Goal: Task Accomplishment & Management: Manage account settings

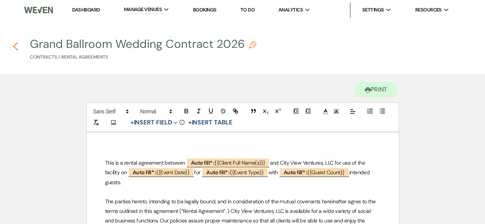
click at [16, 45] on icon "Previous" at bounding box center [16, 46] width 6 height 9
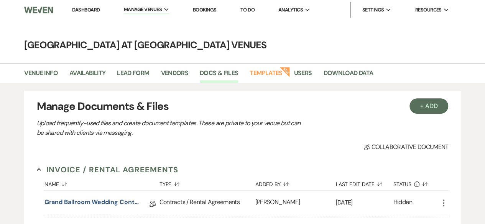
click at [86, 11] on link "Dashboard" at bounding box center [86, 10] width 28 height 7
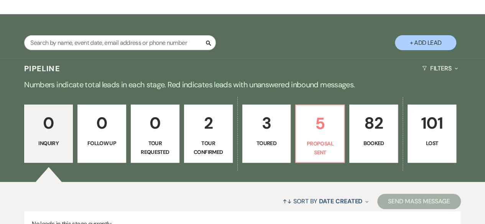
scroll to position [115, 0]
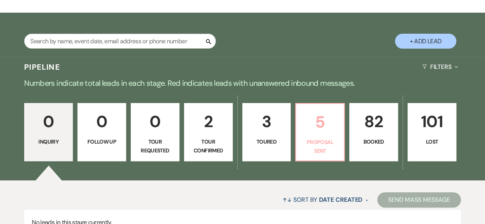
click at [328, 130] on p "5" at bounding box center [319, 122] width 39 height 26
select select "6"
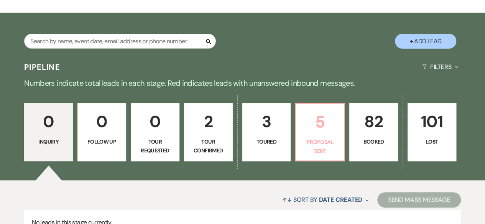
select select "6"
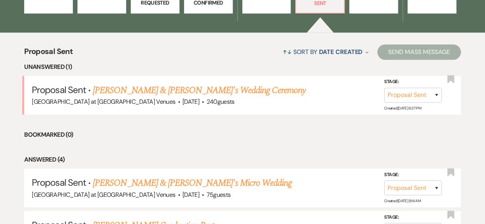
scroll to position [268, 0]
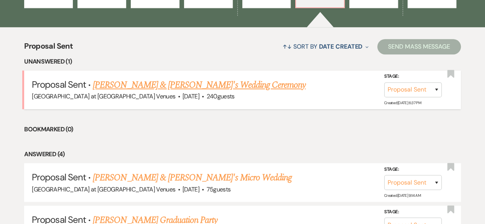
click at [181, 79] on link "[PERSON_NAME] & [PERSON_NAME]'s Wedding Ceremony" at bounding box center [199, 85] width 213 height 14
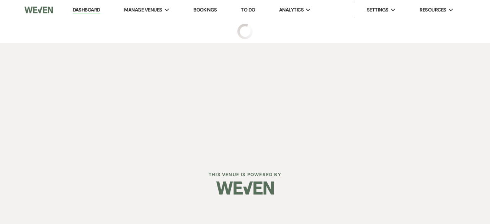
select select "6"
select select "20"
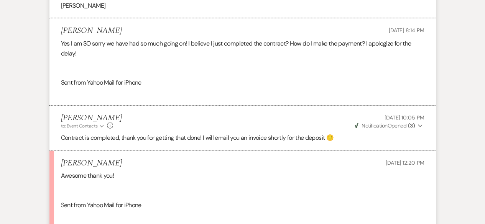
scroll to position [843, 0]
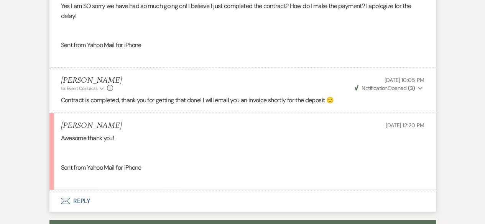
click at [82, 190] on button "Envelope Reply" at bounding box center [242, 200] width 386 height 21
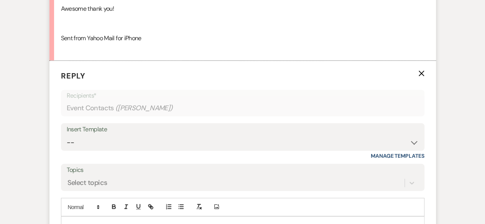
scroll to position [983, 0]
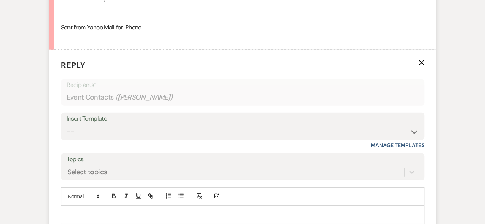
click at [112, 211] on p at bounding box center [242, 215] width 351 height 8
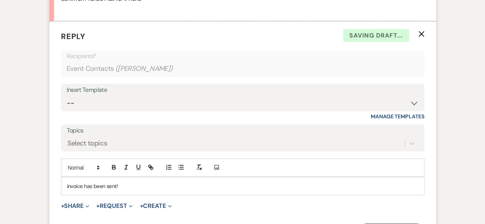
scroll to position [1098, 0]
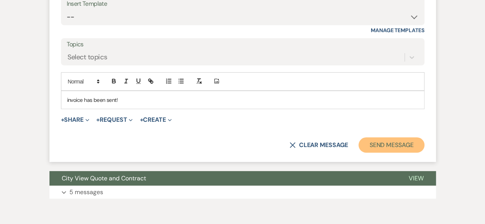
click at [366, 138] on button "Send Message" at bounding box center [391, 145] width 66 height 15
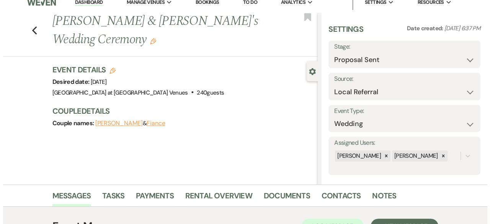
scroll to position [0, 0]
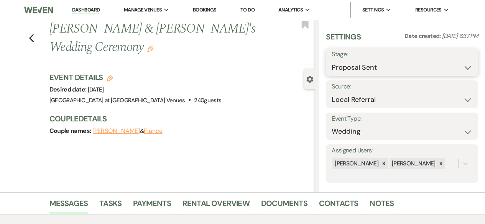
click at [357, 66] on select "Inquiry Follow Up Tour Requested Tour Confirmed Toured Proposal Sent Booked Lost" at bounding box center [401, 67] width 141 height 15
select select "7"
click at [331, 60] on select "Inquiry Follow Up Tour Requested Tour Confirmed Toured Proposal Sent Booked Lost" at bounding box center [401, 67] width 141 height 15
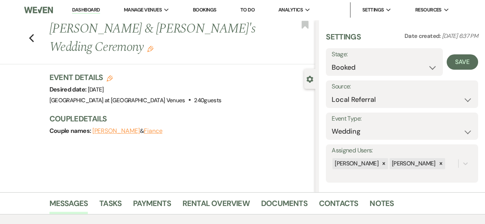
click at [456, 63] on button "Save" at bounding box center [461, 61] width 31 height 15
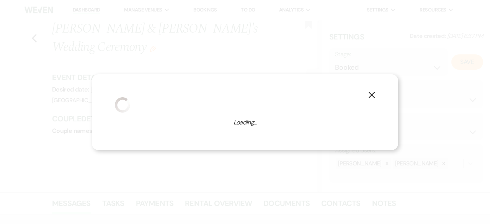
select select "1"
select select "783"
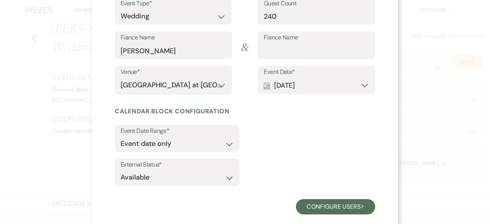
scroll to position [114, 0]
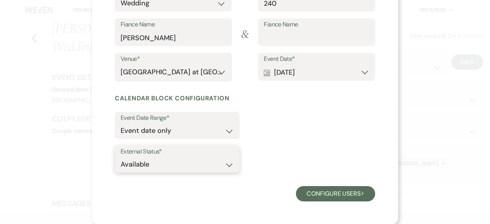
click at [228, 165] on select "Available Unavailable" at bounding box center [177, 164] width 113 height 15
select select "false"
click at [121, 157] on select "Available Unavailable" at bounding box center [177, 164] width 113 height 15
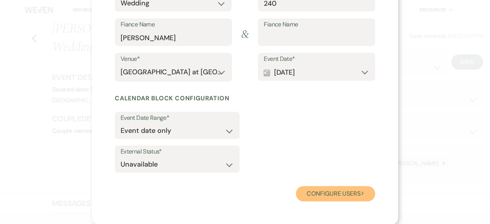
click at [312, 191] on button "Configure users Next" at bounding box center [335, 193] width 79 height 15
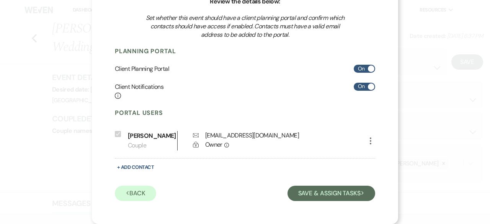
scroll to position [84, 0]
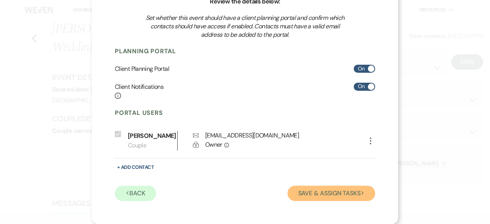
click at [336, 197] on button "Save & Assign Tasks Next" at bounding box center [332, 193] width 88 height 15
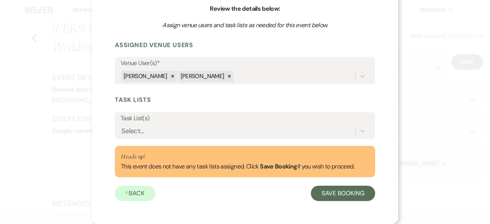
scroll to position [77, 0]
click at [353, 199] on button "Save Booking" at bounding box center [343, 193] width 64 height 15
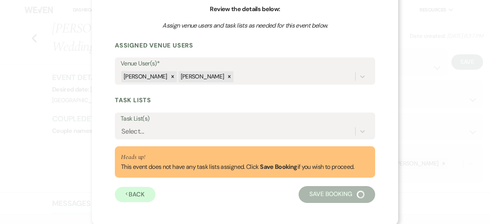
select select "14"
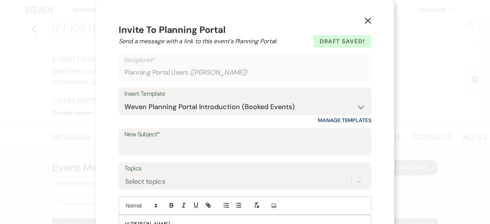
click at [368, 18] on use "button" at bounding box center [368, 21] width 6 height 6
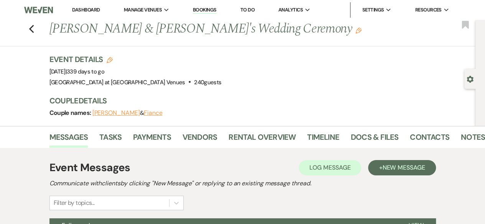
click at [355, 32] on icon "Edit" at bounding box center [358, 31] width 6 height 6
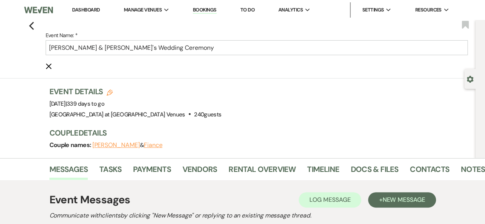
click at [52, 67] on icon "Cancel Edit" at bounding box center [49, 66] width 6 height 6
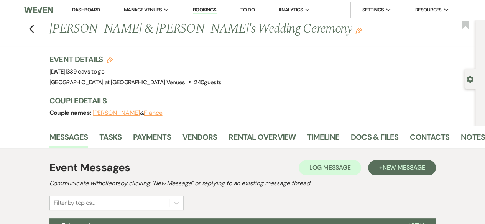
click at [111, 59] on use "button" at bounding box center [110, 60] width 6 height 6
select select "783"
select select "false"
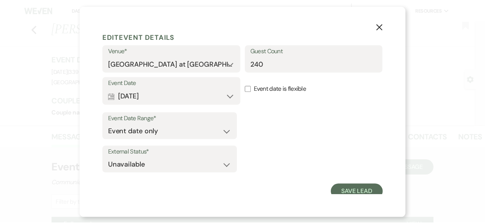
scroll to position [12, 0]
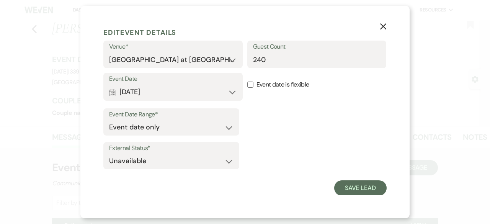
click at [385, 26] on icon "X" at bounding box center [383, 26] width 7 height 7
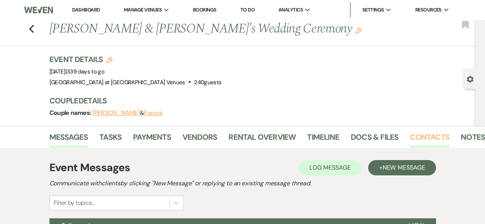
click at [424, 132] on link "Contacts" at bounding box center [429, 139] width 39 height 17
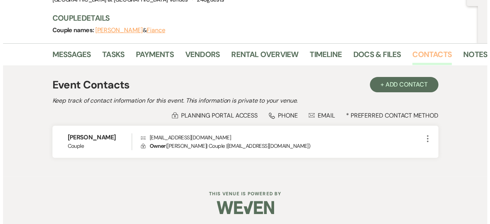
scroll to position [84, 0]
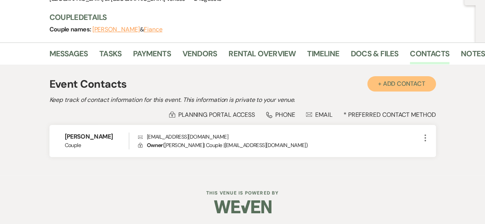
click at [407, 79] on button "+ Add Contact" at bounding box center [401, 83] width 69 height 15
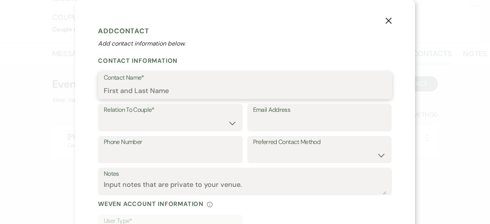
click at [115, 87] on input "Contact Name*" at bounding box center [245, 91] width 283 height 15
type input "[PERSON_NAME]"
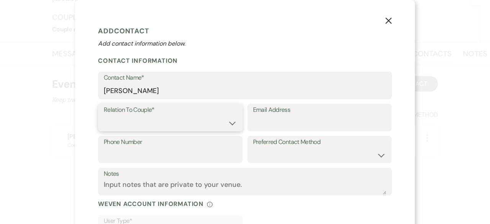
click at [225, 124] on select "Couple Planner Parent of Couple Family Member Friend Other" at bounding box center [170, 123] width 133 height 15
click at [104, 116] on select "Couple Planner Parent of Couple Family Member Friend Other" at bounding box center [170, 123] width 133 height 15
click at [231, 121] on select "Couple Planner Parent of Couple Family Member Friend Other" at bounding box center [170, 123] width 133 height 15
select select "1"
click at [104, 116] on select "Couple Planner Parent of Couple Family Member Friend Other" at bounding box center [170, 123] width 133 height 15
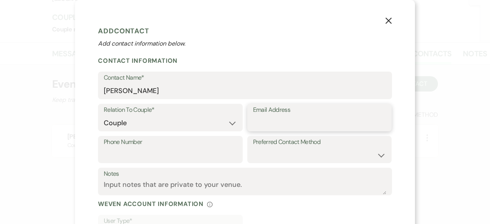
click at [293, 127] on input "Email Address" at bounding box center [319, 123] width 133 height 15
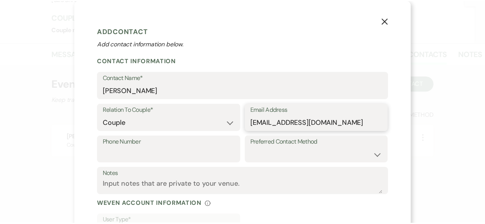
scroll to position [61, 0]
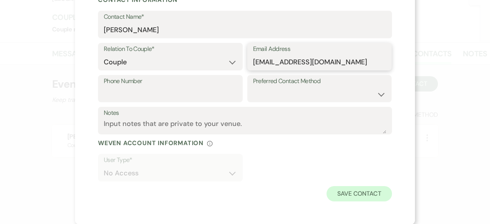
type input "[EMAIL_ADDRESS][DOMAIN_NAME]"
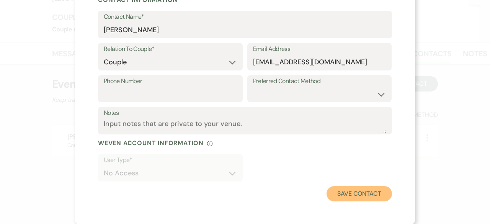
click at [358, 193] on button "Save Contact" at bounding box center [360, 193] width 66 height 15
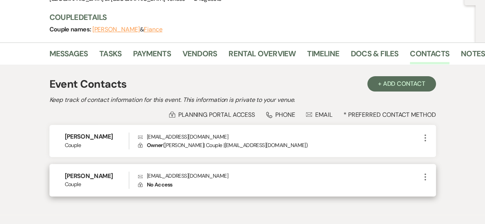
click at [426, 175] on icon "More" at bounding box center [424, 176] width 9 height 9
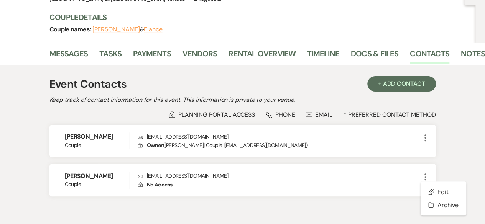
click at [320, 9] on div "Event Details Edit Event Date: [DATE] | 339 days to go Venue: [GEOGRAPHIC_DATA]…" at bounding box center [262, 7] width 426 height 72
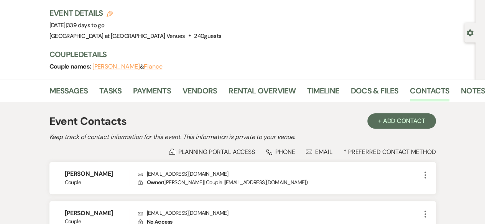
scroll to position [0, 0]
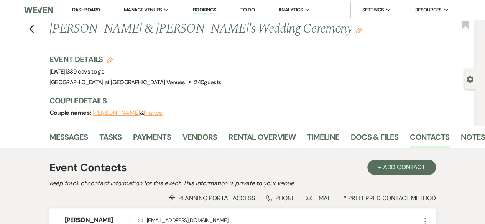
click at [355, 33] on use "button" at bounding box center [358, 31] width 6 height 6
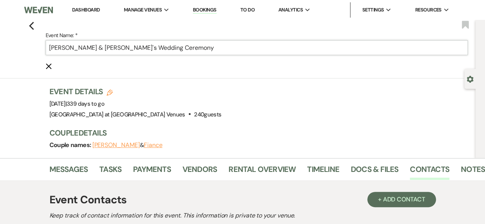
click at [116, 48] on input "[PERSON_NAME] & [PERSON_NAME]'s Wedding Ceremony" at bounding box center [257, 47] width 422 height 15
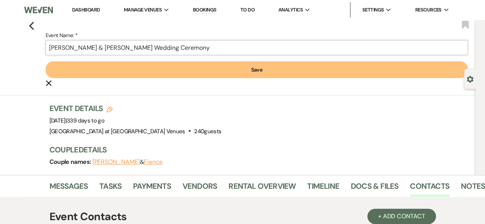
type input "[PERSON_NAME] & [PERSON_NAME] Wedding Ceremony"
click at [262, 66] on button "Save" at bounding box center [257, 69] width 422 height 17
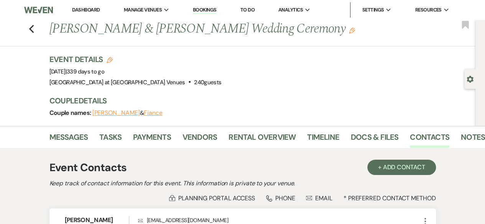
click at [37, 33] on div "Previous [PERSON_NAME] & [PERSON_NAME] Wedding Ceremony Edit Bookmark" at bounding box center [235, 33] width 479 height 26
click at [33, 28] on use "button" at bounding box center [31, 29] width 5 height 8
select select "6"
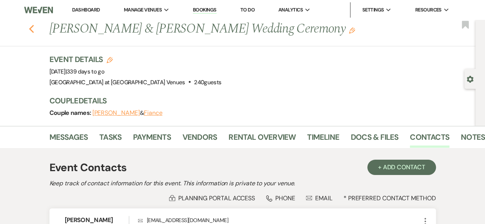
select select "6"
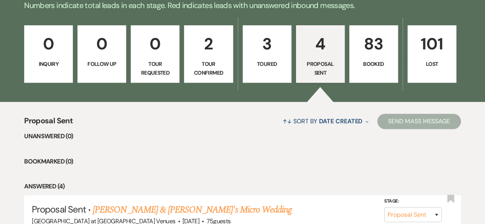
scroll to position [192, 0]
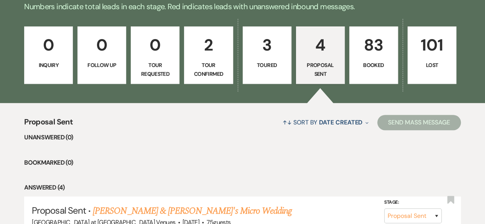
click at [372, 41] on p "83" at bounding box center [373, 45] width 39 height 26
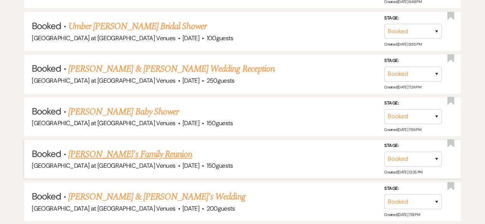
scroll to position [498, 0]
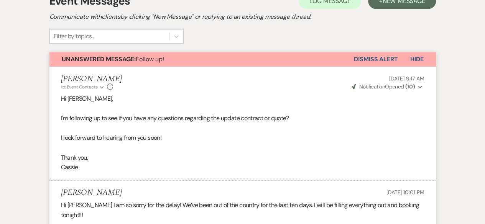
scroll to position [80, 0]
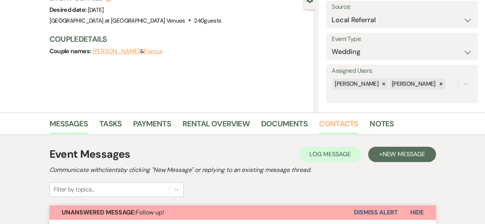
click at [339, 124] on link "Contacts" at bounding box center [338, 126] width 39 height 17
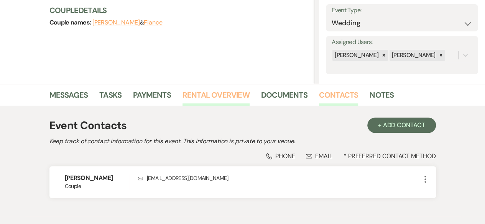
scroll to position [150, 0]
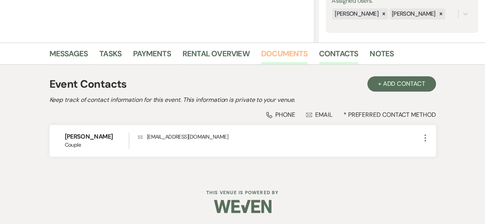
click at [290, 51] on link "Documents" at bounding box center [284, 56] width 46 height 17
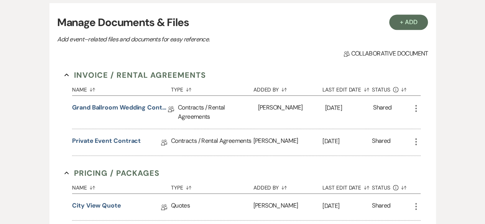
scroll to position [226, 0]
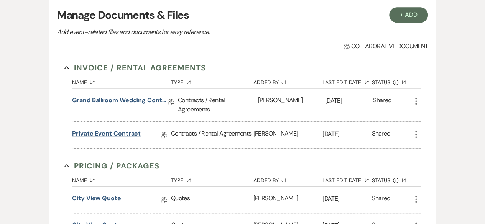
click at [102, 131] on link "Private Event Contract" at bounding box center [106, 135] width 69 height 12
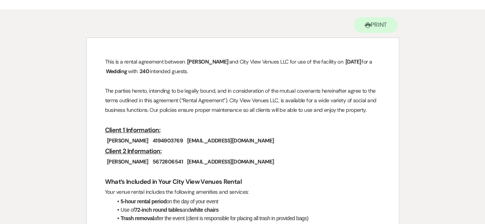
scroll to position [77, 0]
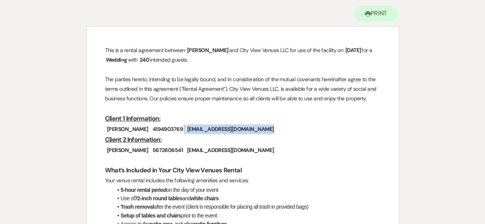
drag, startPoint x: 174, startPoint y: 129, endPoint x: 246, endPoint y: 126, distance: 72.5
click at [246, 126] on p "﻿ Macie Copic ﻿ ﻿ 4194903769 ﻿ ﻿ Maciecopic@yahoo.com ﻿" at bounding box center [242, 130] width 275 height 10
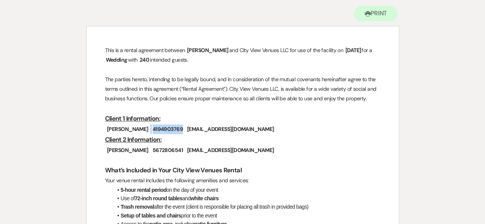
drag, startPoint x: 141, startPoint y: 128, endPoint x: 146, endPoint y: 129, distance: 5.0
click at [150, 129] on span "4194903769" at bounding box center [166, 129] width 33 height 9
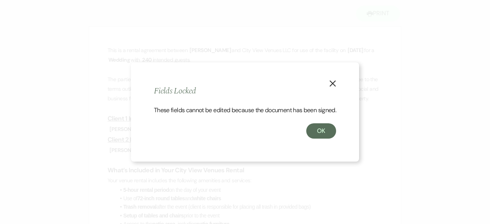
click at [335, 80] on icon "X" at bounding box center [332, 83] width 7 height 7
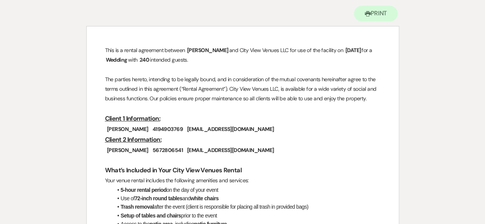
copy p
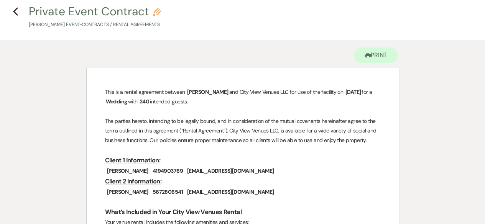
scroll to position [0, 0]
